Goal: Information Seeking & Learning: Learn about a topic

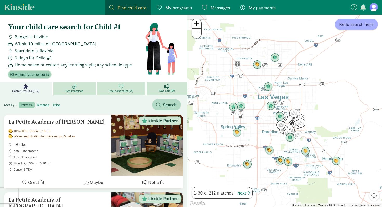
click at [39, 74] on span "Adjust your criteria" at bounding box center [32, 74] width 34 height 6
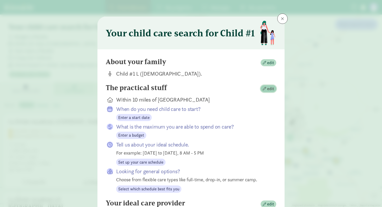
click at [268, 86] on span "edit" at bounding box center [270, 89] width 7 height 6
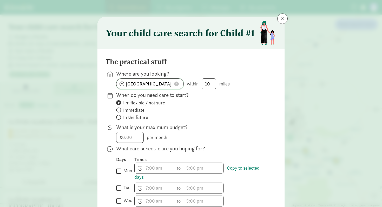
click at [147, 82] on input "[GEOGRAPHIC_DATA]" at bounding box center [149, 84] width 67 height 10
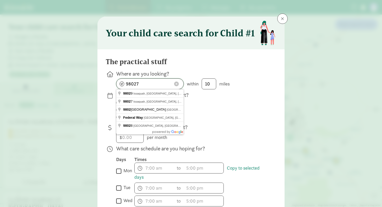
type input "98027"
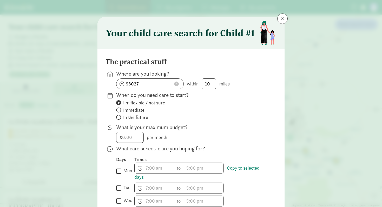
click at [205, 112] on label "Immediate" at bounding box center [192, 110] width 152 height 6
click at [120, 112] on input "Immediate" at bounding box center [117, 109] width 3 height 3
radio input "true"
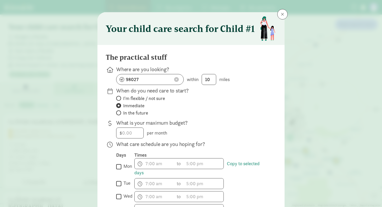
click at [147, 99] on span "I'm flexible / not sure" at bounding box center [144, 98] width 42 height 6
click at [120, 99] on input "I'm flexible / not sure" at bounding box center [117, 98] width 3 height 3
radio input "true"
radio input "false"
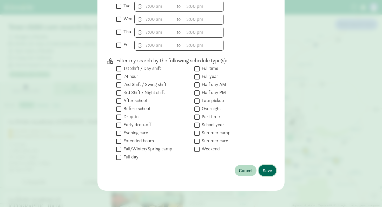
click at [268, 170] on span "Save" at bounding box center [267, 170] width 9 height 7
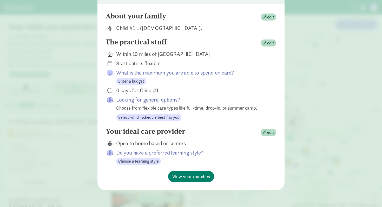
scroll to position [45, 0]
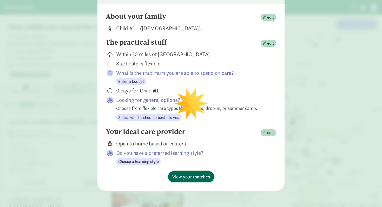
click at [190, 179] on span "View your matches" at bounding box center [191, 176] width 38 height 7
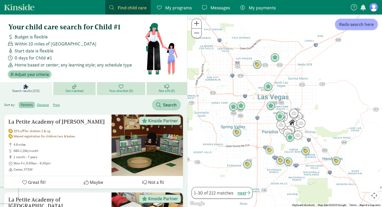
click at [30, 76] on span "Adjust your criteria" at bounding box center [32, 74] width 34 height 6
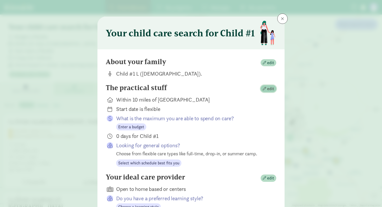
click at [268, 85] on button "edit" at bounding box center [269, 88] width 16 height 7
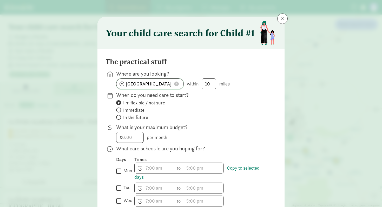
click at [176, 85] on span at bounding box center [176, 84] width 5 height 5
click at [156, 82] on input at bounding box center [149, 84] width 67 height 10
click at [165, 83] on input "98027" at bounding box center [149, 84] width 67 height 10
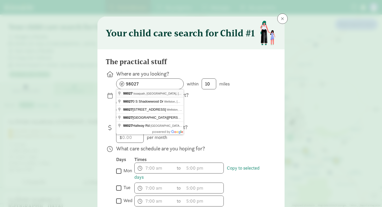
type input "Issaquah, WA 98027, [GEOGRAPHIC_DATA]"
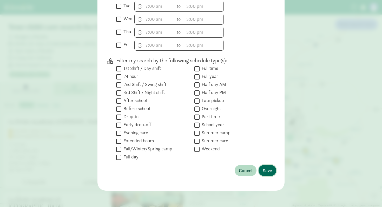
click at [271, 172] on span "Save" at bounding box center [267, 170] width 9 height 7
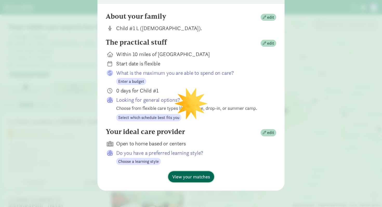
click at [191, 173] on span "View your matches" at bounding box center [191, 176] width 38 height 7
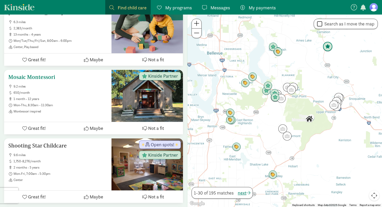
scroll to position [985, 0]
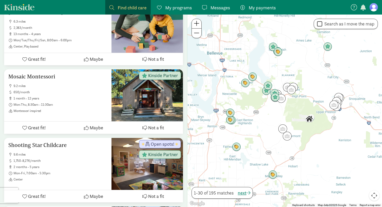
click at [300, 117] on div at bounding box center [284, 111] width 195 height 193
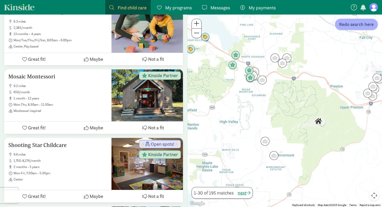
click at [300, 117] on div at bounding box center [284, 111] width 195 height 193
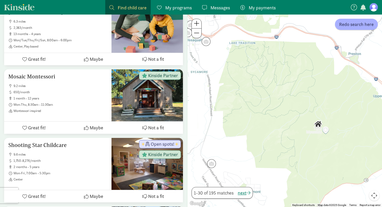
drag, startPoint x: 317, startPoint y: 129, endPoint x: 297, endPoint y: 127, distance: 20.6
click at [297, 127] on div at bounding box center [284, 111] width 195 height 193
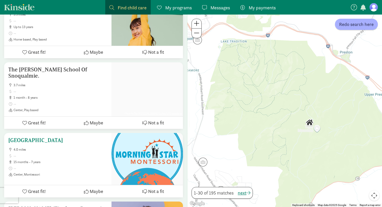
scroll to position [1338, 0]
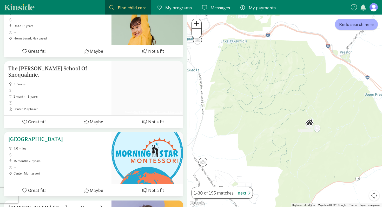
click at [69, 136] on h5 "[GEOGRAPHIC_DATA]" at bounding box center [57, 139] width 99 height 6
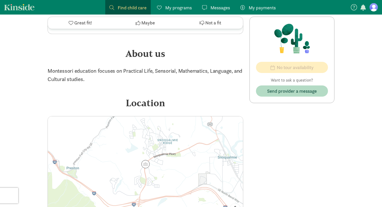
scroll to position [162, 0]
